Goal: Task Accomplishment & Management: Use online tool/utility

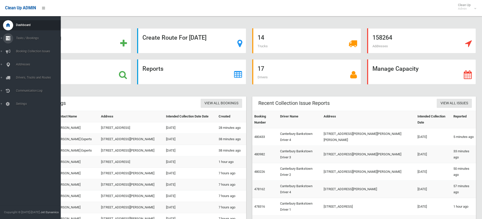
click at [2, 38] on link "Tasks / Bookings" at bounding box center [32, 38] width 65 height 10
click at [22, 75] on span "Search" at bounding box center [37, 76] width 46 height 4
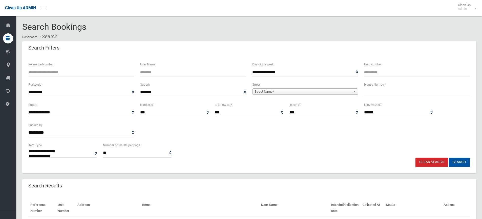
select select
click at [382, 94] on input "text" at bounding box center [417, 92] width 106 height 9
type input "**"
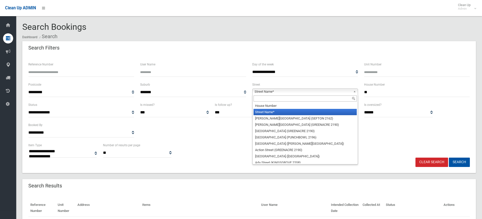
click at [283, 90] on span "Street Name*" at bounding box center [303, 92] width 97 height 6
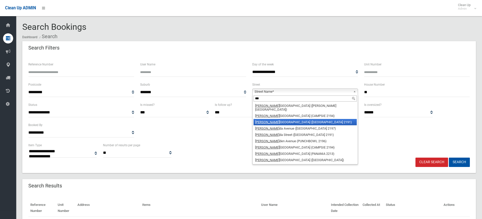
type input "***"
click at [285, 119] on li "[PERSON_NAME][GEOGRAPHIC_DATA] ([GEOGRAPHIC_DATA] 2191)" at bounding box center [305, 122] width 103 height 6
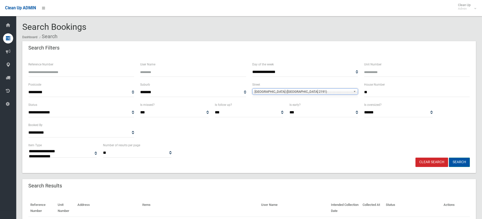
click at [458, 164] on button "Search" at bounding box center [459, 162] width 21 height 9
select select
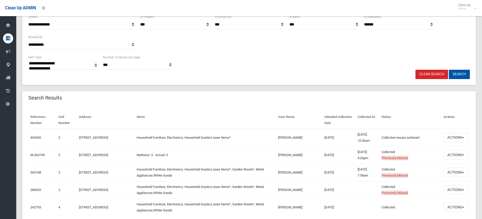
scroll to position [76, 0]
